Goal: Check status: Check status

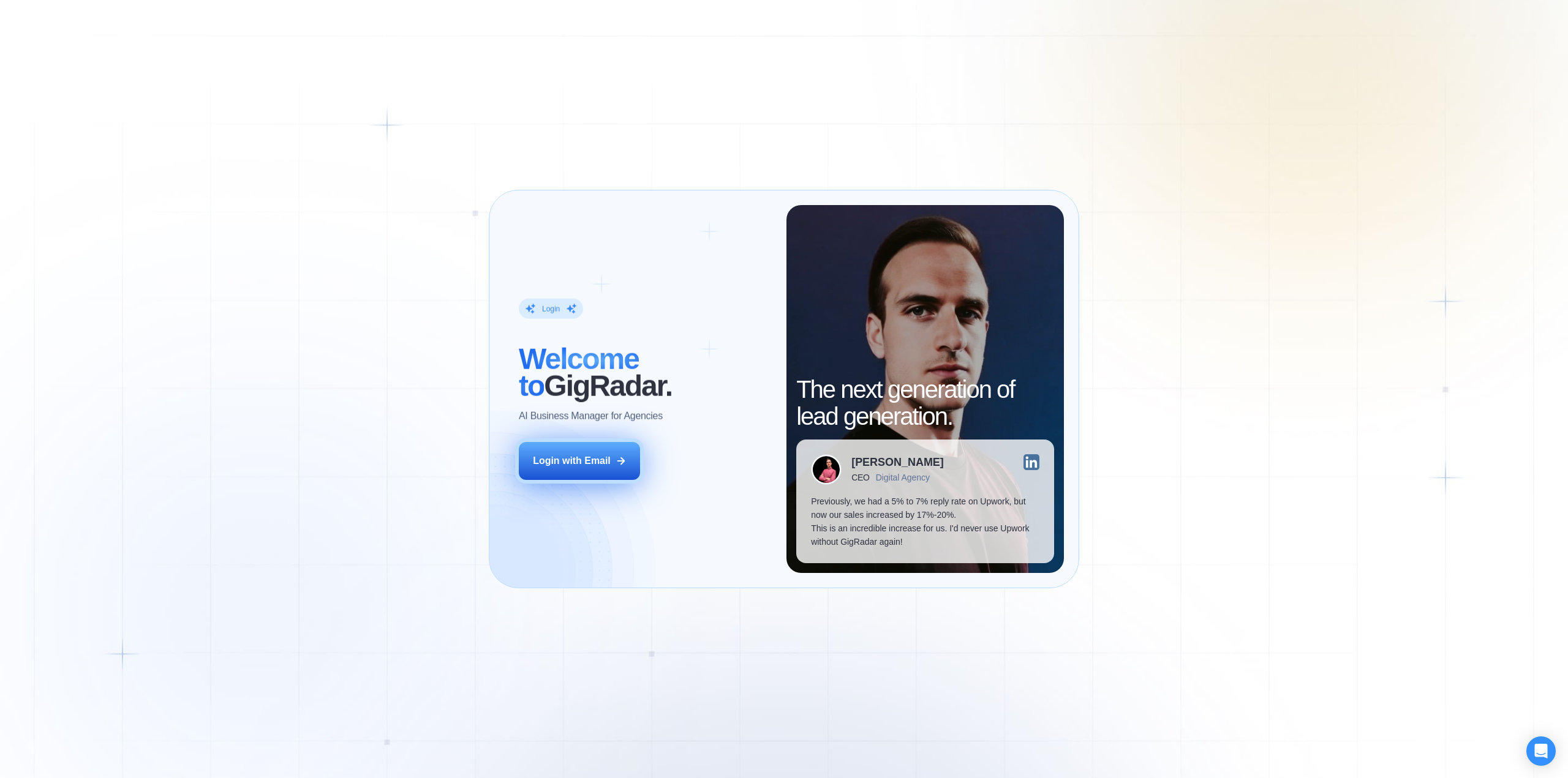
click at [564, 466] on div "Login with Email" at bounding box center [571, 460] width 78 height 13
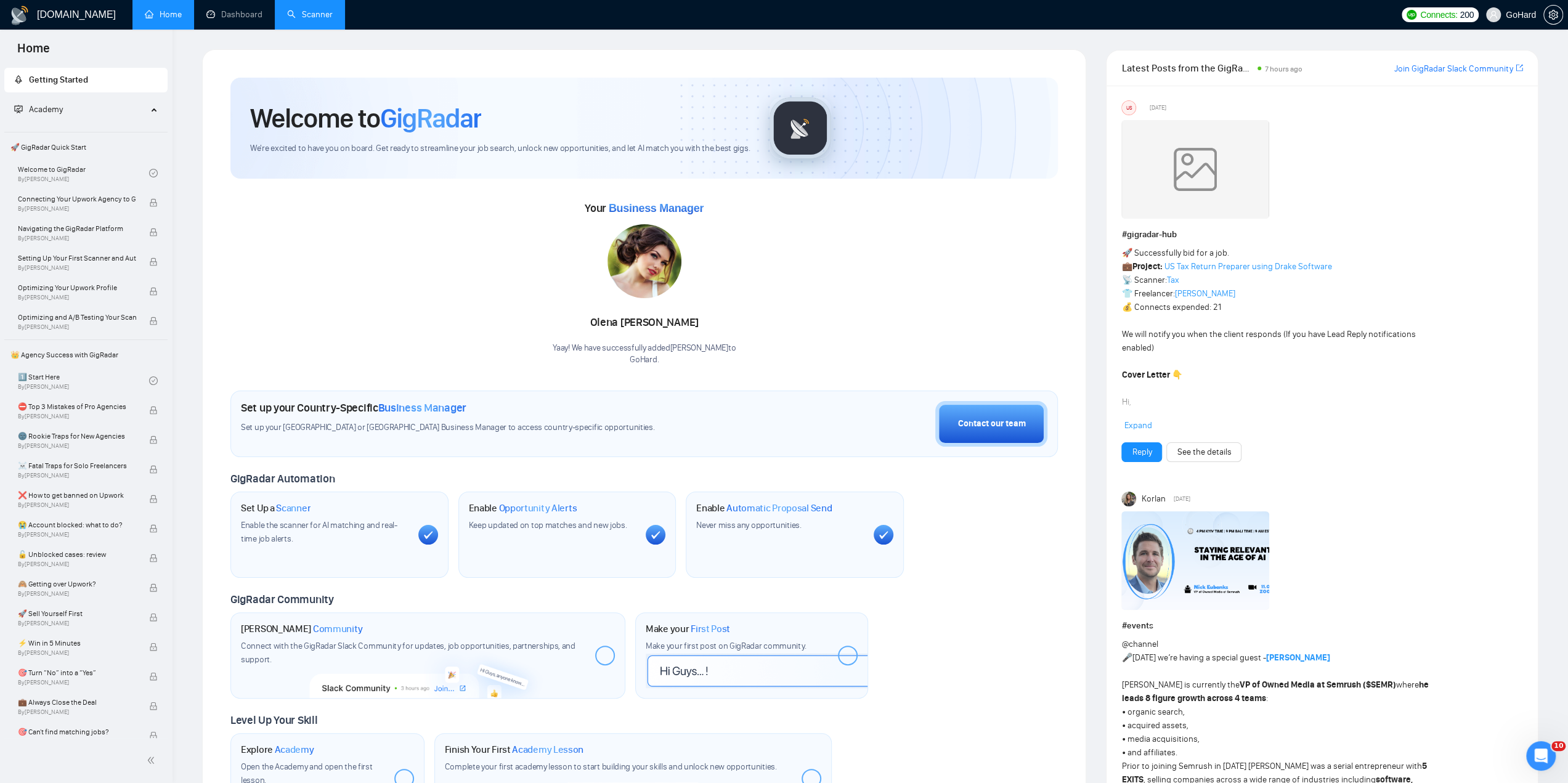
click at [312, 16] on link "Scanner" at bounding box center [310, 14] width 46 height 11
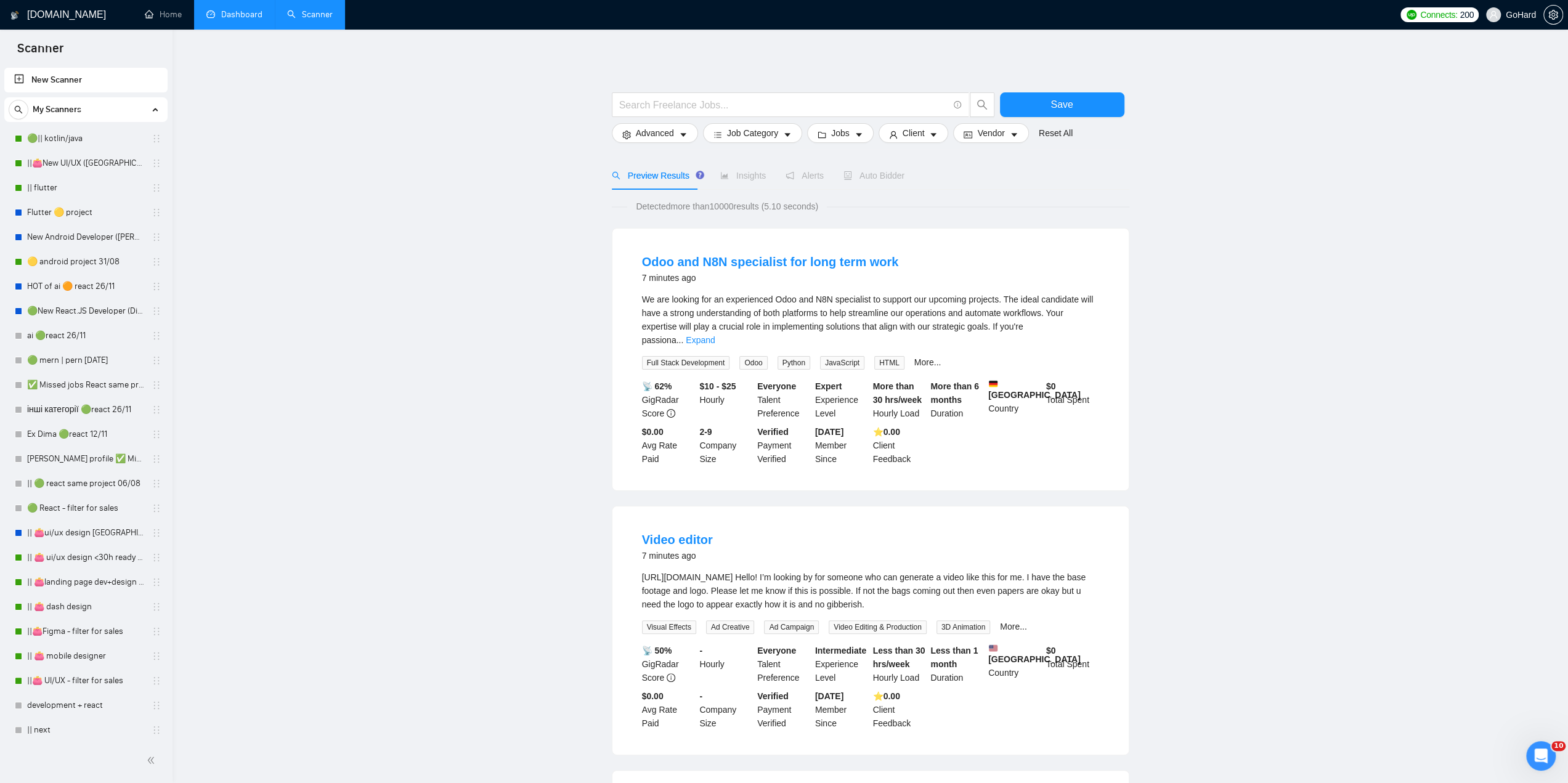
click at [234, 18] on link "Dashboard" at bounding box center [235, 14] width 57 height 11
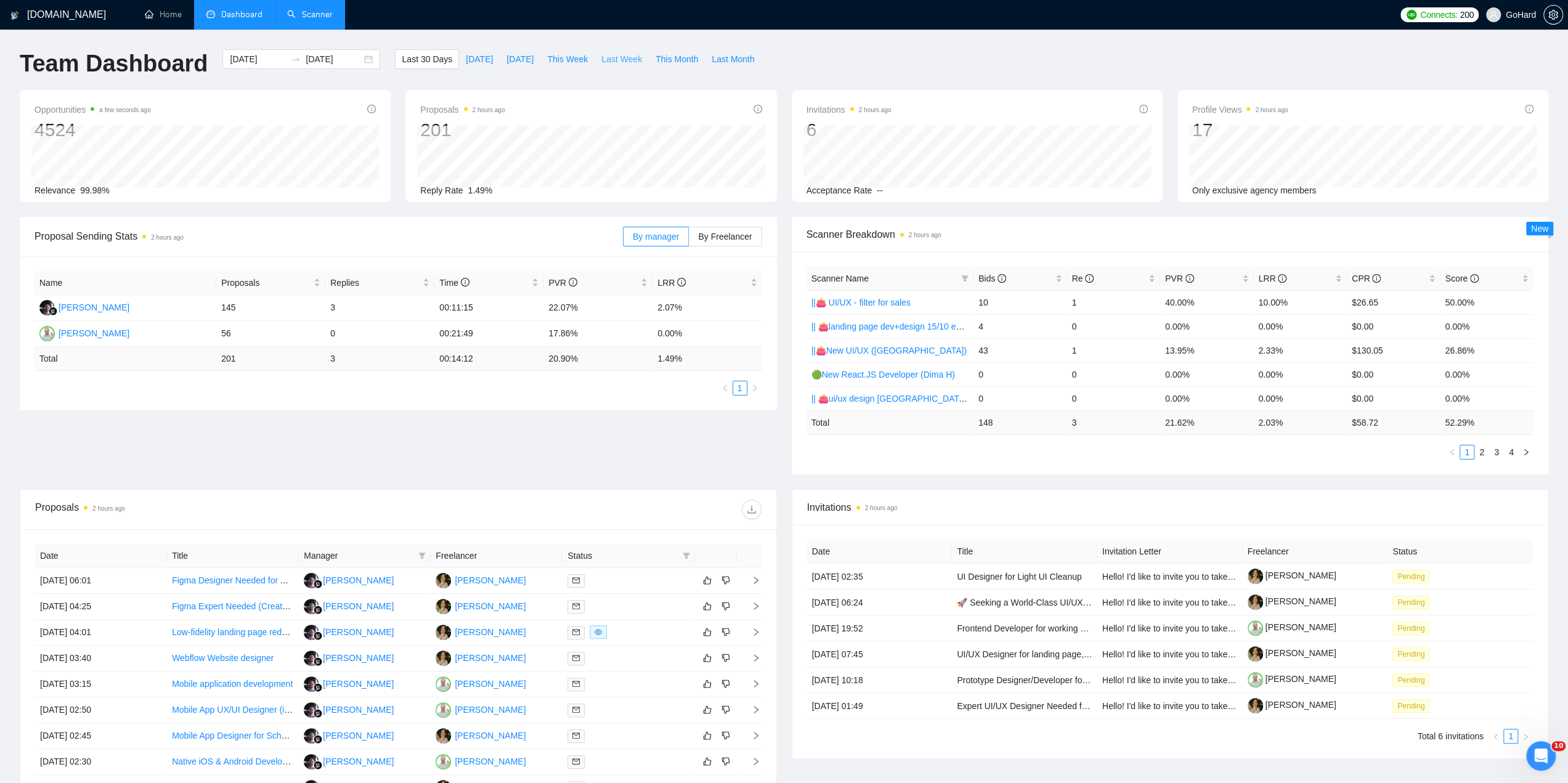
click at [613, 63] on span "Last Week" at bounding box center [622, 58] width 41 height 13
type input "[DATE]"
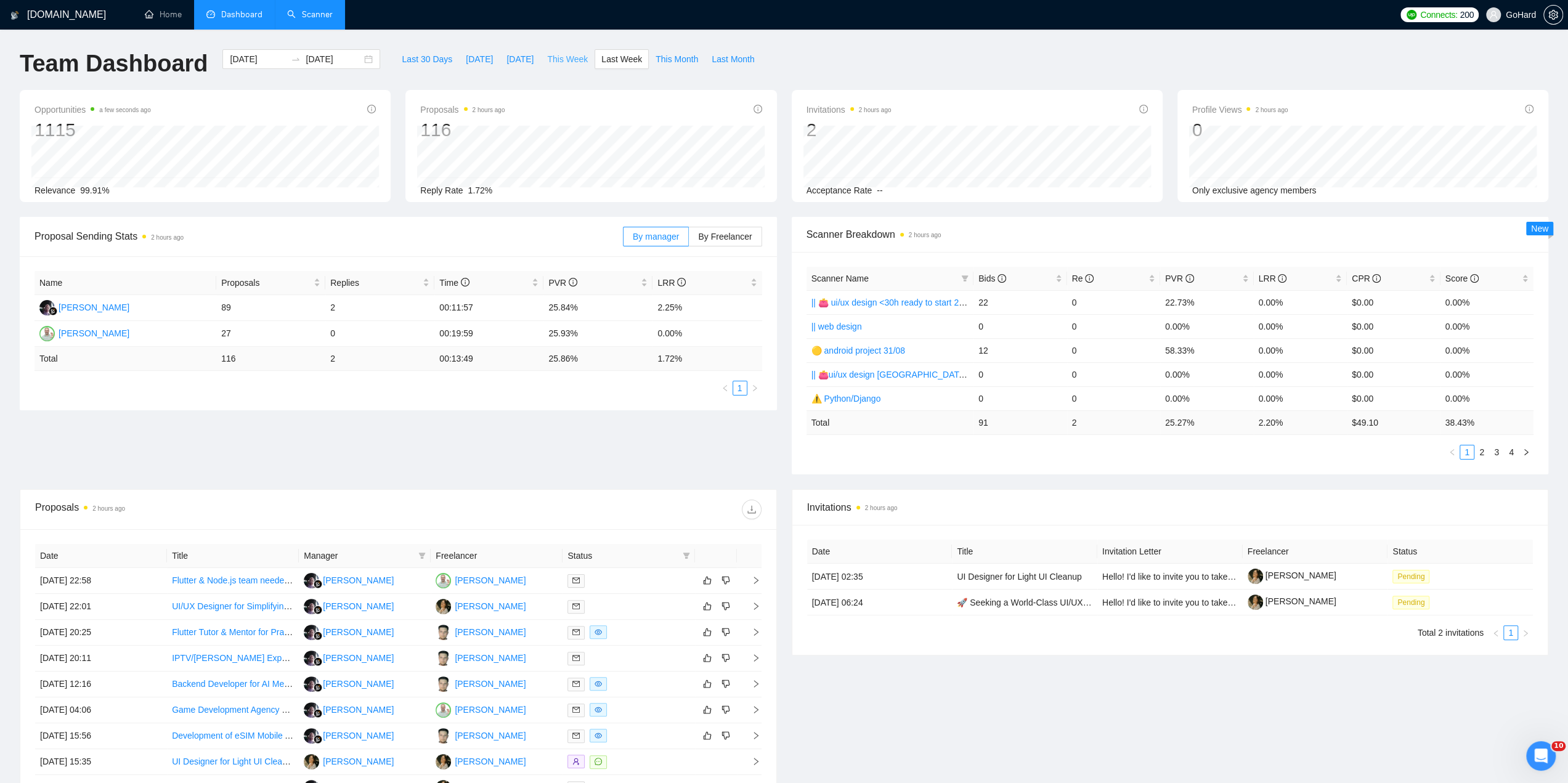
click at [569, 56] on span "This Week" at bounding box center [568, 58] width 41 height 13
type input "[DATE]"
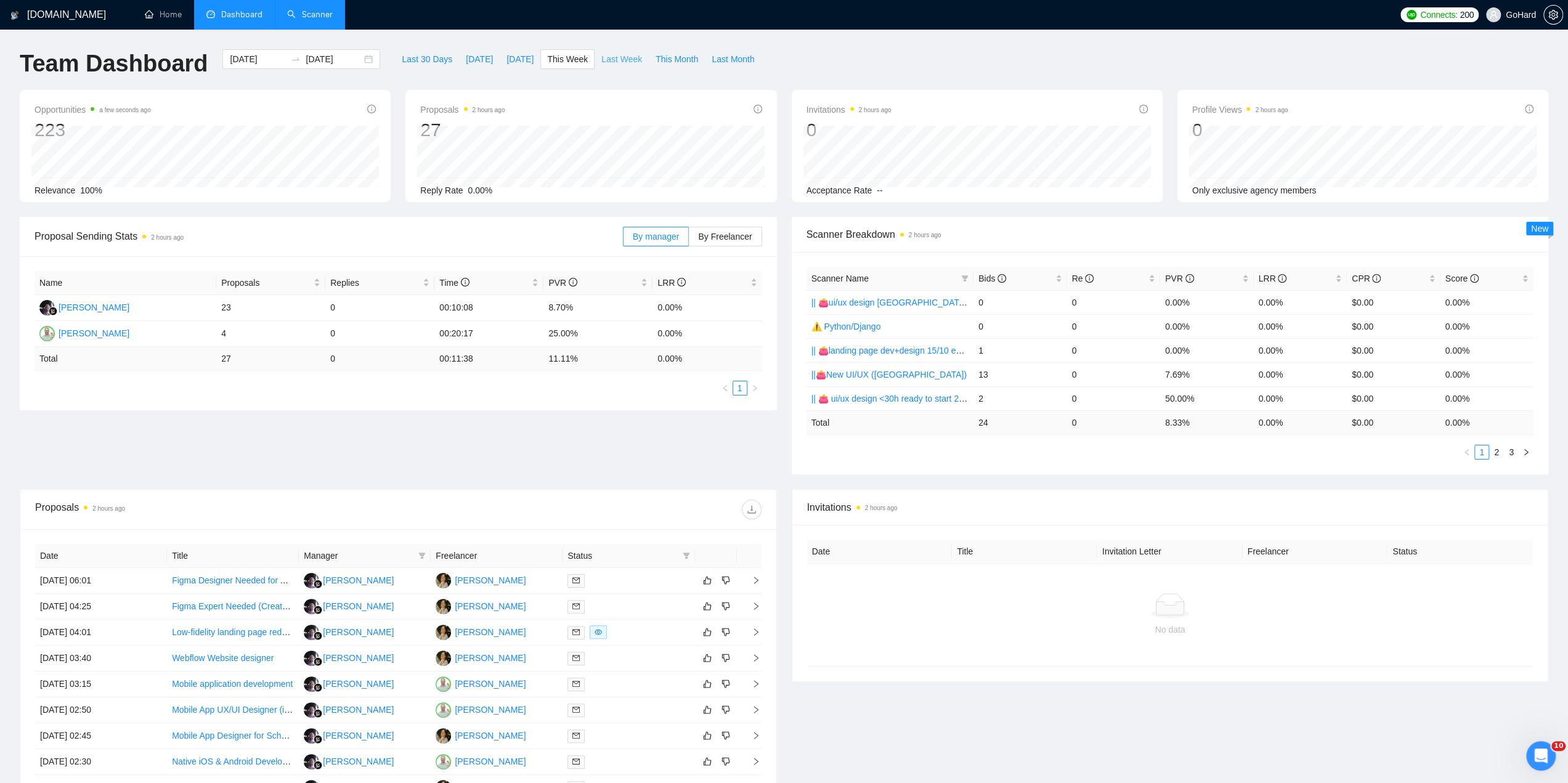
click at [601, 59] on span "Last Week" at bounding box center [622, 58] width 41 height 13
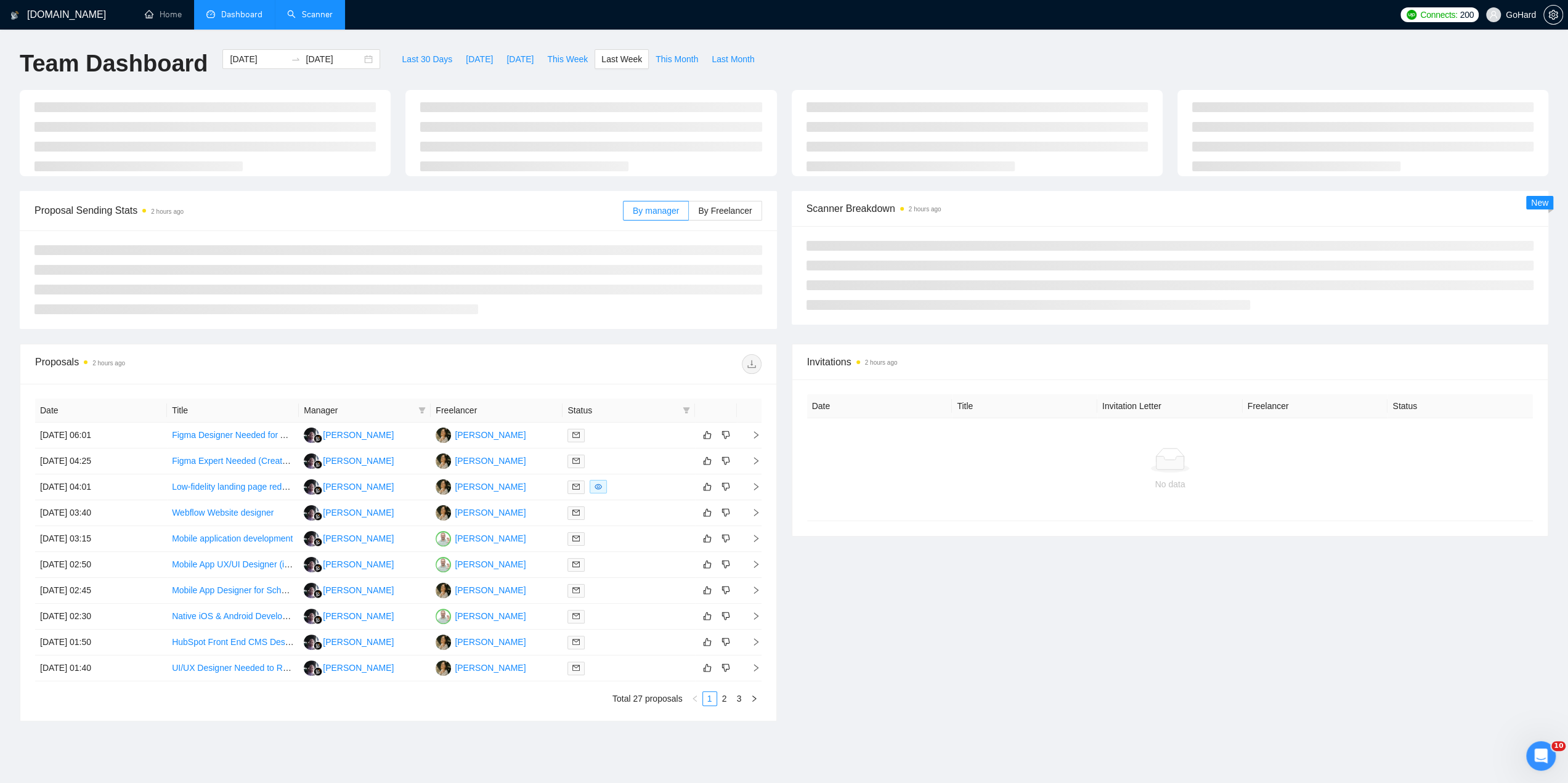
type input "[DATE]"
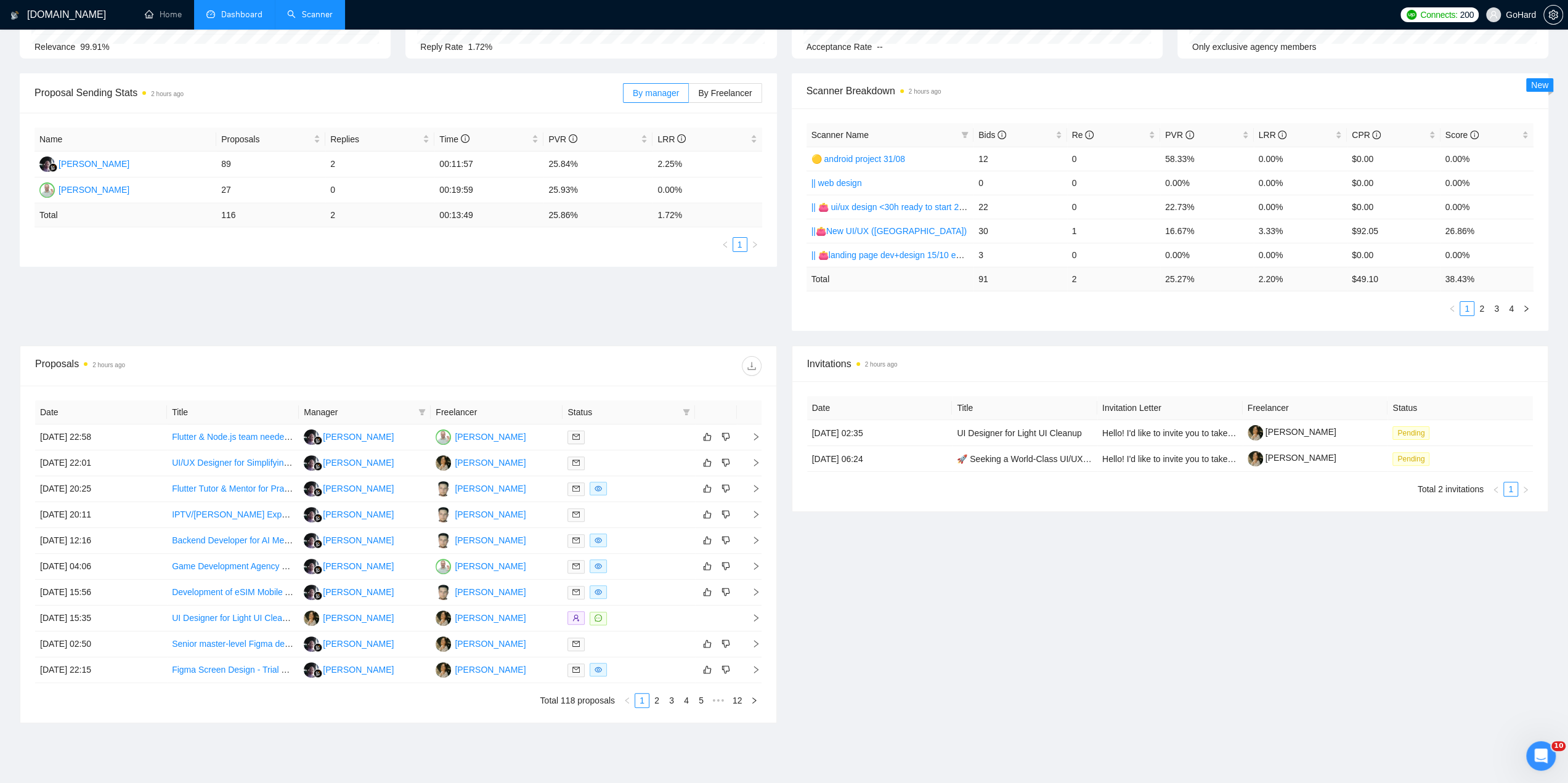
scroll to position [192, 0]
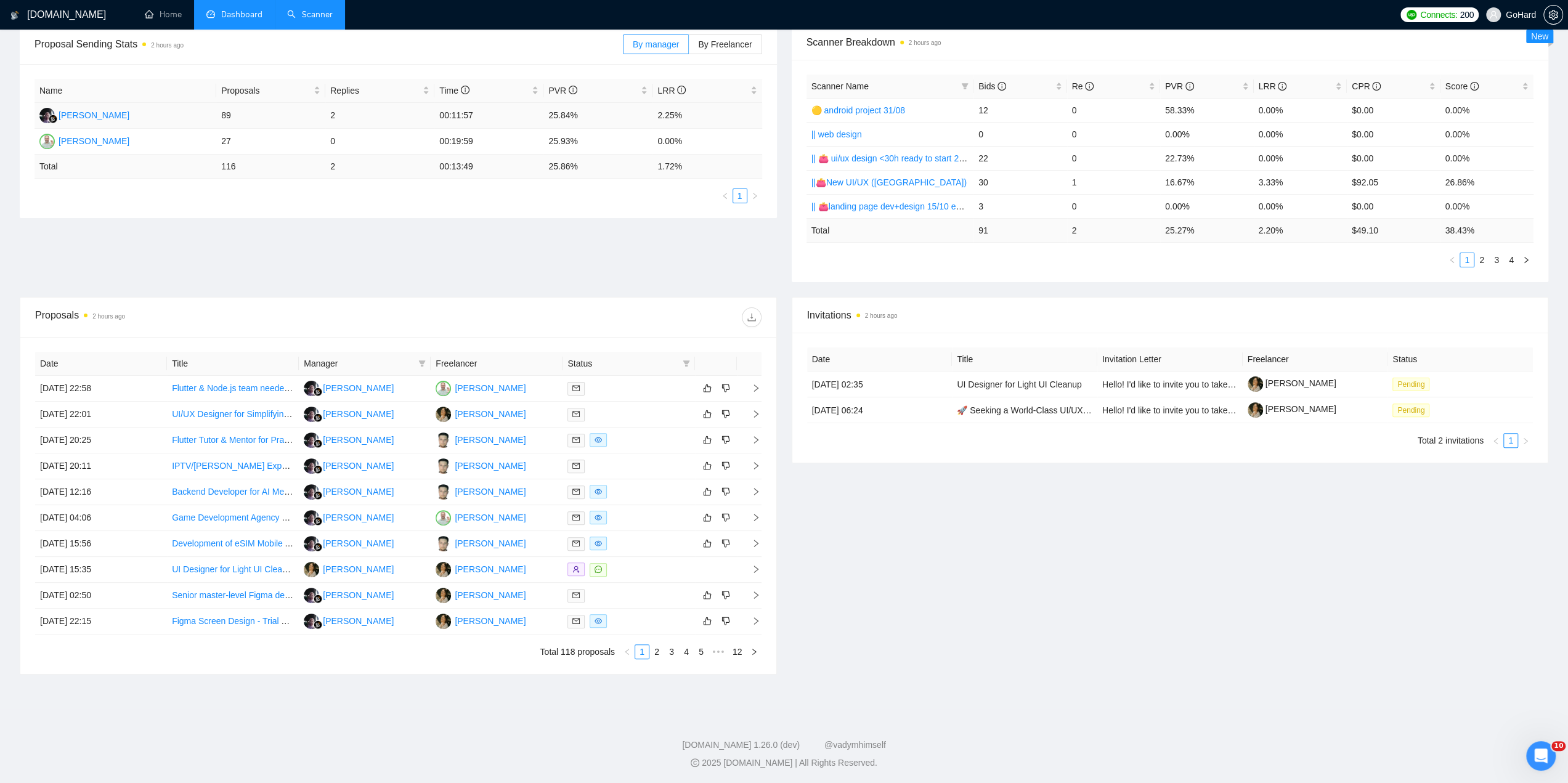
click at [466, 116] on td "00:11:57" at bounding box center [489, 116] width 109 height 26
click at [552, 276] on div "Proposal Sending Stats 2 hours ago By manager By Freelancer Name Proposals Repl…" at bounding box center [784, 161] width 1543 height 272
